Goal: Transaction & Acquisition: Purchase product/service

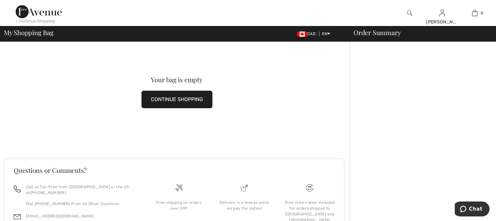
click at [473, 12] on img at bounding box center [475, 13] width 6 height 8
click at [176, 101] on button "CONTINUE SHOPPING" at bounding box center [177, 100] width 71 height 18
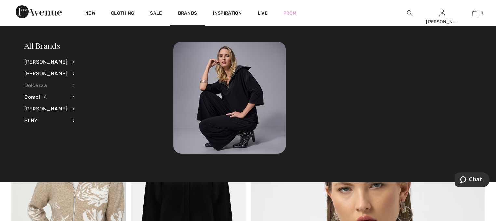
click at [35, 83] on div "Dolcezza" at bounding box center [45, 86] width 43 height 12
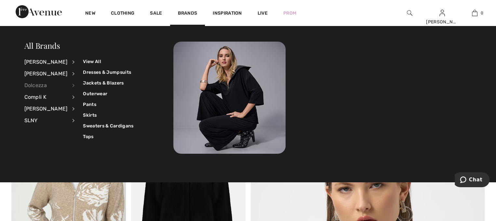
click at [35, 83] on div "Dolcezza" at bounding box center [45, 86] width 43 height 12
click at [87, 59] on link "View All" at bounding box center [108, 61] width 50 height 11
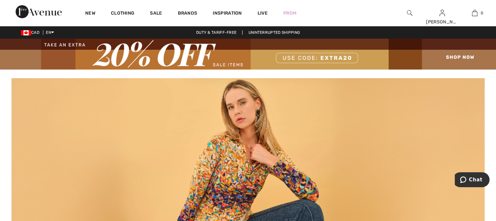
click at [258, 163] on img at bounding box center [247, 151] width 473 height 148
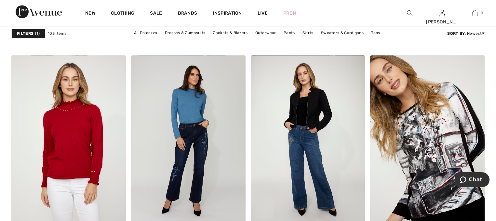
scroll to position [667, 0]
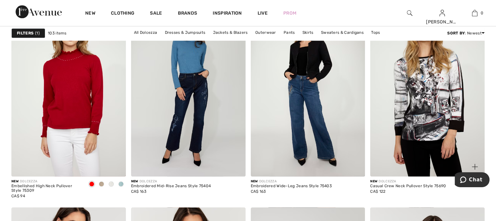
click at [438, 95] on img at bounding box center [427, 91] width 115 height 172
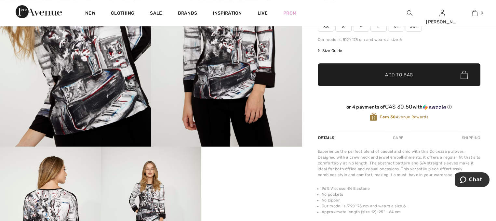
scroll to position [126, 0]
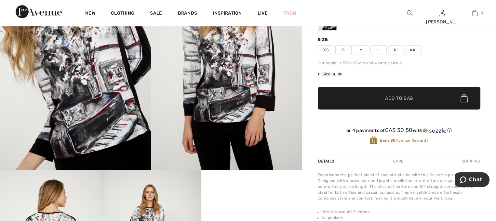
click at [394, 46] on span "XL" at bounding box center [396, 50] width 16 height 10
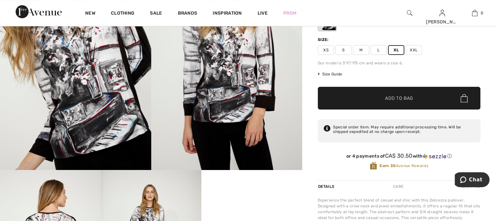
click at [392, 98] on span "Add to Bag" at bounding box center [399, 98] width 28 height 7
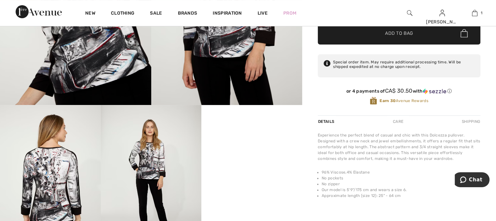
scroll to position [136, 0]
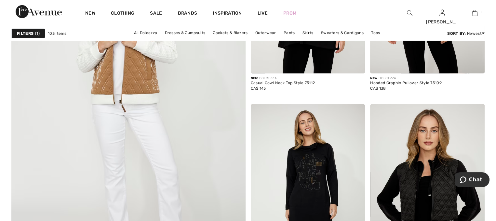
scroll to position [1937, 0]
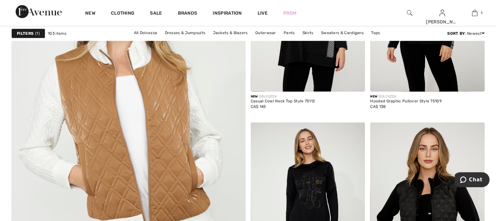
click at [130, 108] on img at bounding box center [128, 130] width 281 height 421
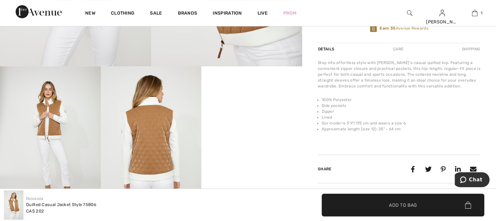
scroll to position [227, 0]
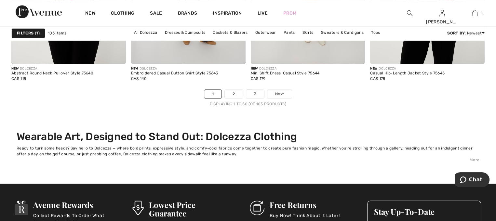
scroll to position [3267, 0]
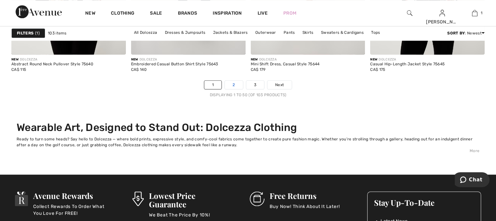
click at [230, 84] on link "2" at bounding box center [234, 85] width 18 height 8
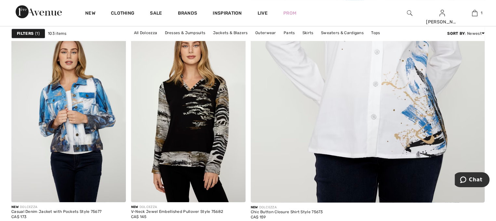
scroll to position [462, 0]
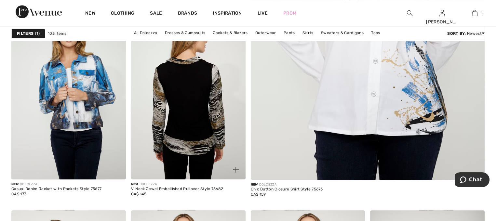
click at [178, 93] on img at bounding box center [188, 94] width 115 height 172
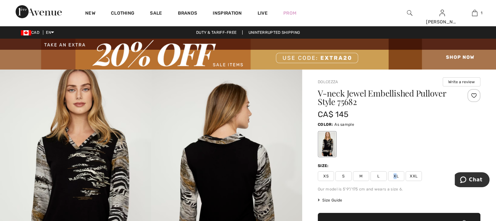
click at [395, 175] on span "XL" at bounding box center [396, 176] width 16 height 10
click at [439, 216] on span "✔ Added to Bag Add to Bag" at bounding box center [399, 224] width 163 height 23
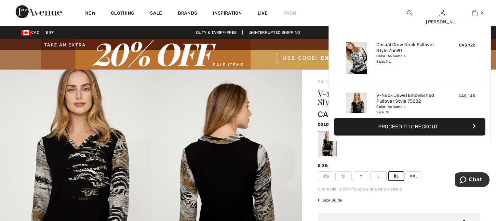
scroll to position [20, 0]
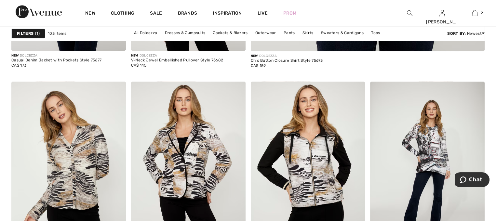
scroll to position [641, 0]
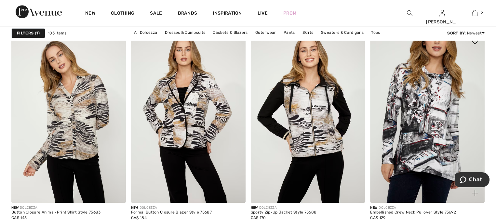
click at [432, 94] on img at bounding box center [427, 118] width 115 height 172
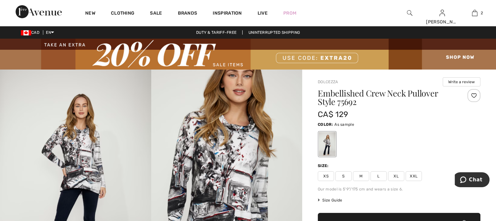
click at [395, 175] on span "XL" at bounding box center [396, 176] width 16 height 10
click at [425, 218] on span "✔ Added to Bag Add to Bag" at bounding box center [399, 224] width 163 height 23
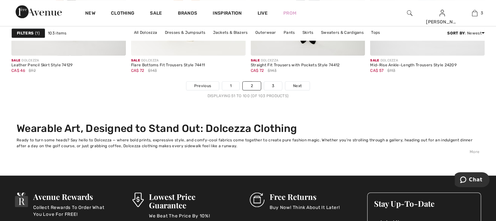
scroll to position [3248, 0]
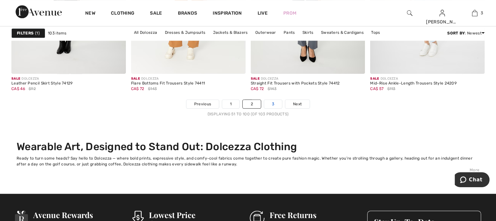
click at [272, 104] on link "3" at bounding box center [273, 104] width 18 height 8
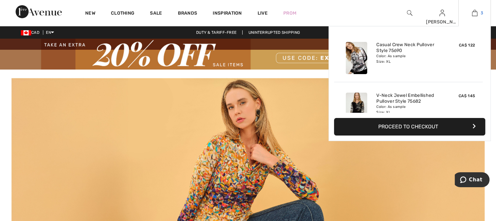
click at [476, 10] on img at bounding box center [475, 13] width 6 height 8
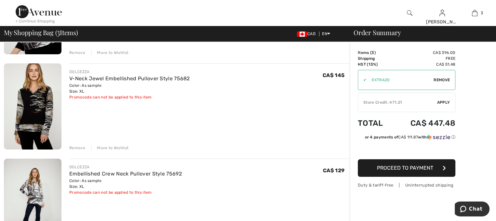
scroll to position [142, 0]
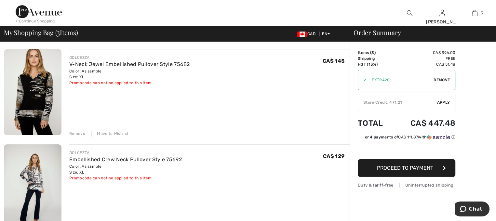
click at [31, 177] on img at bounding box center [33, 187] width 58 height 87
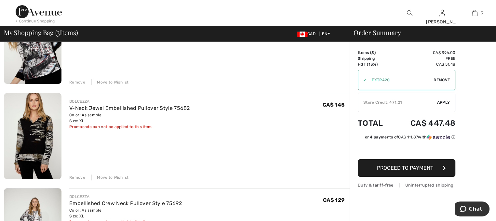
scroll to position [86, 0]
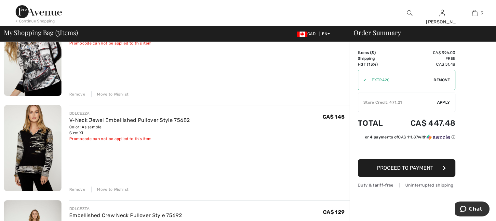
click at [41, 65] on img at bounding box center [33, 52] width 58 height 87
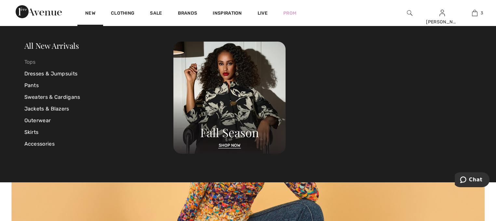
click at [27, 60] on link "Tops" at bounding box center [98, 62] width 149 height 12
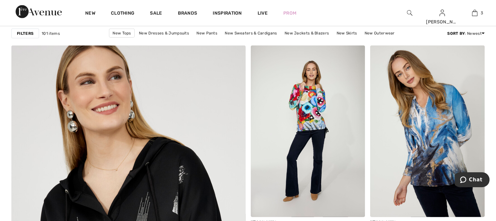
scroll to position [1702, 0]
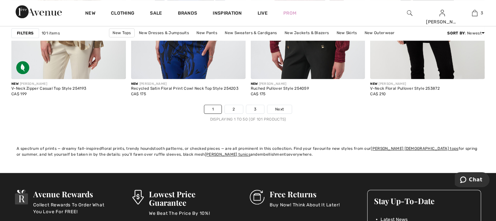
drag, startPoint x: 498, startPoint y: 111, endPoint x: 11, endPoint y: 4, distance: 498.8
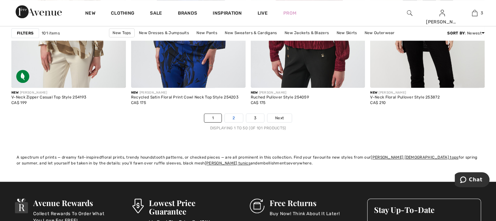
click at [232, 115] on link "2" at bounding box center [234, 118] width 18 height 8
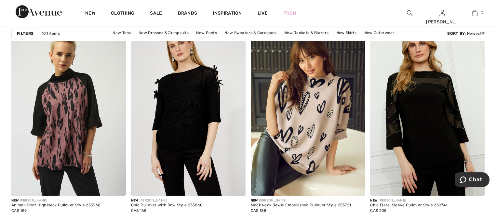
scroll to position [2787, 0]
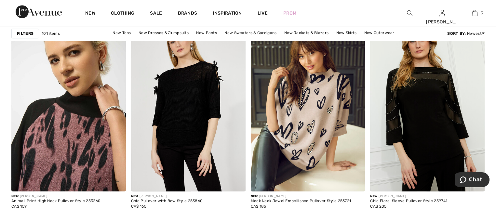
click at [64, 106] on img at bounding box center [68, 106] width 115 height 172
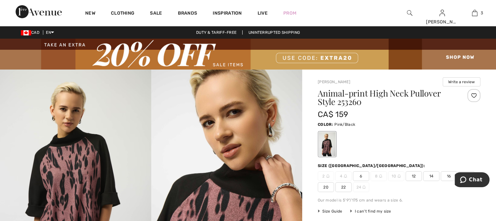
click at [413, 176] on span "12" at bounding box center [414, 176] width 16 height 10
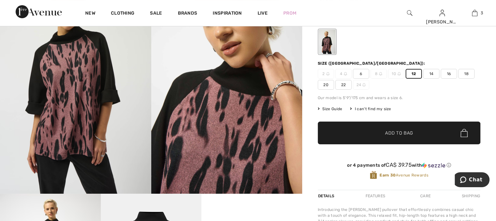
scroll to position [179, 0]
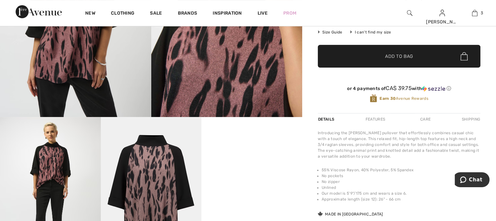
click at [416, 53] on span "✔ Added to Bag Add to Bag" at bounding box center [399, 56] width 163 height 23
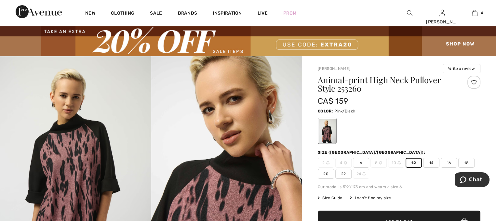
scroll to position [0, 0]
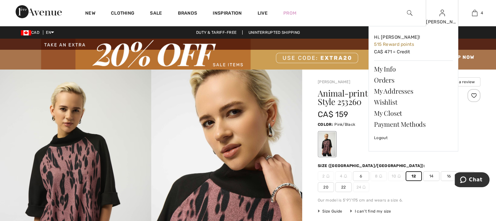
click at [439, 16] on div "Margaret Hi, Margaret! 515 Reward points CA$ 471 = Credit My Info Orders My Add…" at bounding box center [442, 13] width 33 height 26
click at [442, 16] on img at bounding box center [442, 13] width 6 height 8
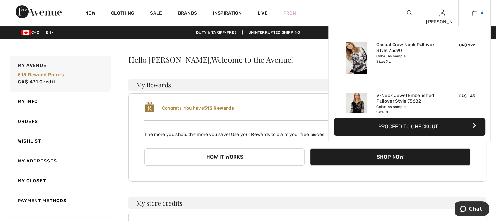
click at [476, 14] on img at bounding box center [475, 13] width 6 height 8
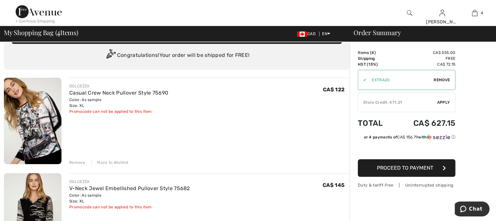
scroll to position [22, 0]
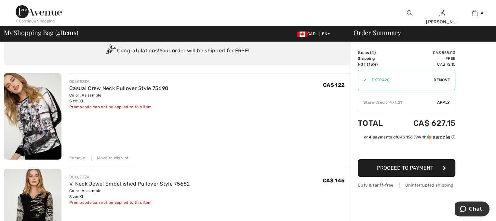
drag, startPoint x: 494, startPoint y: 24, endPoint x: 496, endPoint y: 37, distance: 12.5
click at [496, 37] on div "< Continue Shopping Margaret Hi, Margaret! 515 Reward points CA$ 471 = Credit M…" at bounding box center [248, 21] width 496 height 42
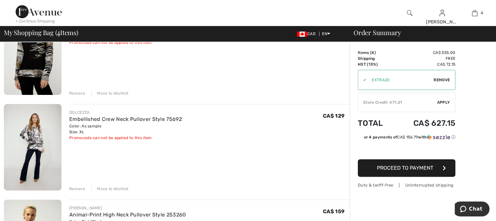
scroll to position [180, 0]
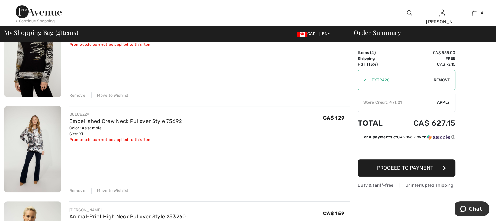
click at [445, 79] on span "Remove" at bounding box center [442, 80] width 16 height 6
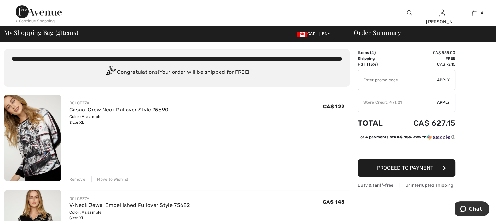
scroll to position [0, 0]
click at [444, 80] on span "Apply" at bounding box center [443, 80] width 13 height 6
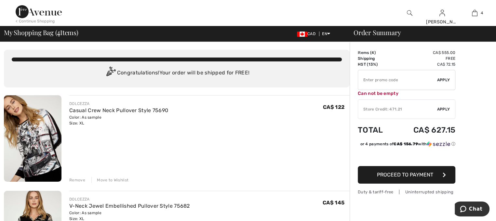
click at [391, 78] on input "TEXT" at bounding box center [397, 80] width 79 height 20
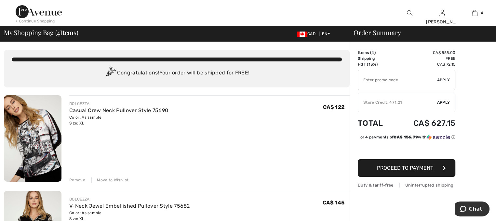
click at [442, 101] on span "Apply" at bounding box center [443, 103] width 13 height 6
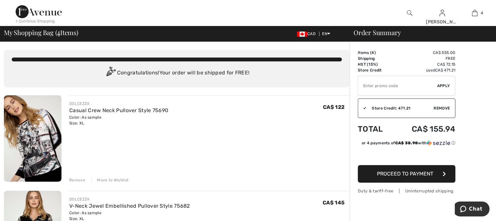
click at [409, 171] on span "Proceed to Payment" at bounding box center [405, 174] width 56 height 6
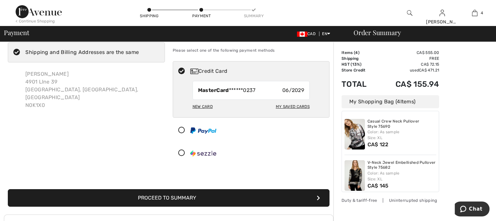
scroll to position [25, 0]
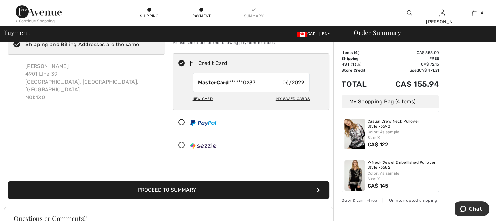
click at [190, 190] on button "Proceed to Summary" at bounding box center [169, 191] width 322 height 18
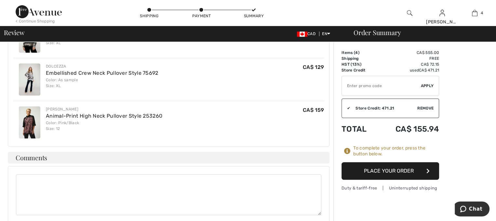
scroll to position [286, 0]
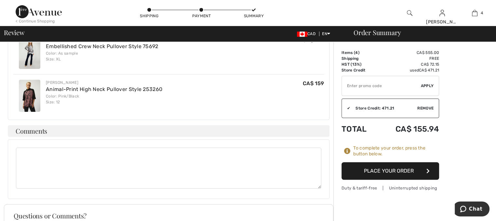
click at [396, 173] on button "Place Your Order" at bounding box center [391, 171] width 98 height 18
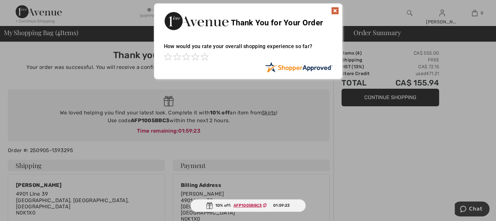
click at [334, 10] on img at bounding box center [335, 11] width 8 height 8
